Goal: Task Accomplishment & Management: Manage account settings

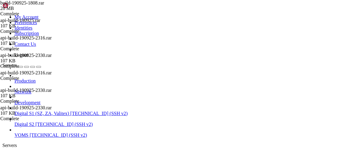
scroll to position [37299, 0]
click at [70, 111] on span "[TECHNICAL_ID] (SSH v2)" at bounding box center [98, 113] width 57 height 5
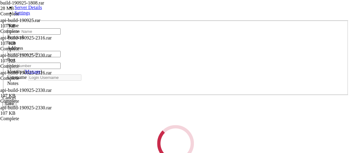
type input "Digital S1 (SZ, ZA, Valitex)"
type input "[TECHNICAL_ID]"
type input "22"
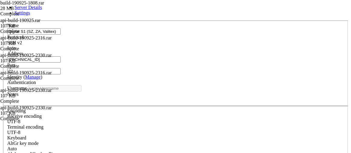
type input "root"
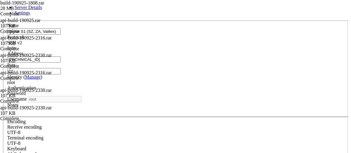
click at [61, 63] on input "[TECHNICAL_ID]" at bounding box center [33, 59] width 53 height 6
